Goal: Communication & Community: Connect with others

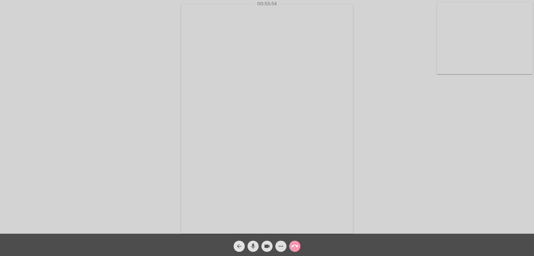
click at [239, 245] on mat-icon "arrow_back" at bounding box center [239, 246] width 7 height 7
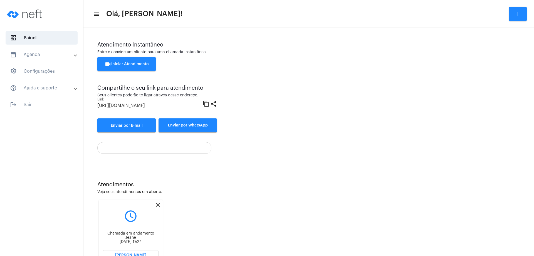
scroll to position [24, 0]
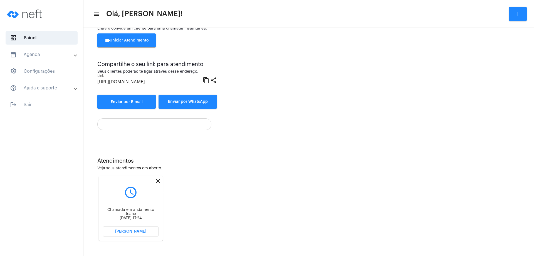
click at [159, 180] on mat-icon "close" at bounding box center [158, 180] width 7 height 7
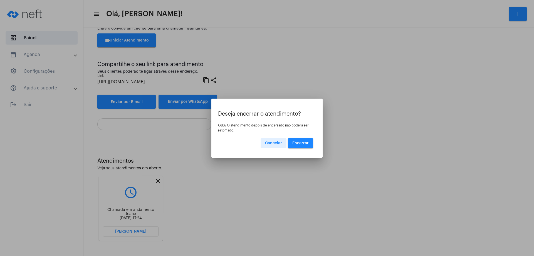
click at [307, 140] on button "Encerrar" at bounding box center [300, 143] width 25 height 10
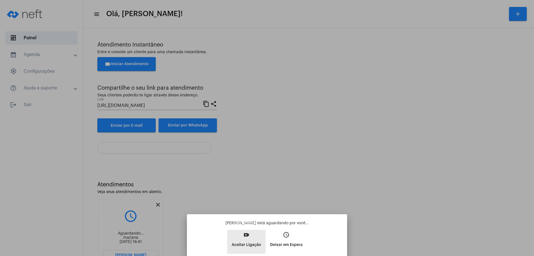
click at [248, 234] on mat-icon "video_call" at bounding box center [246, 234] width 7 height 7
